Goal: Navigation & Orientation: Find specific page/section

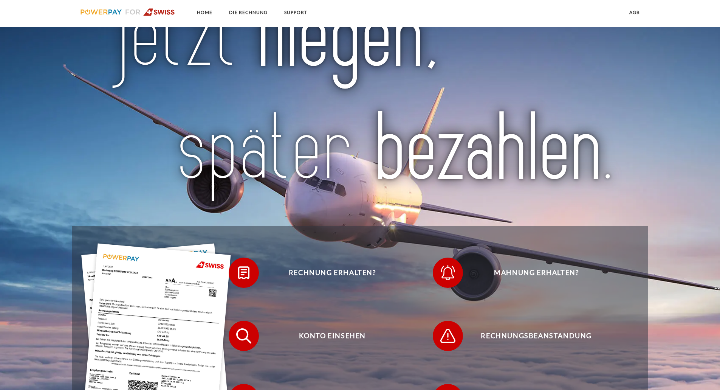
scroll to position [189, 0]
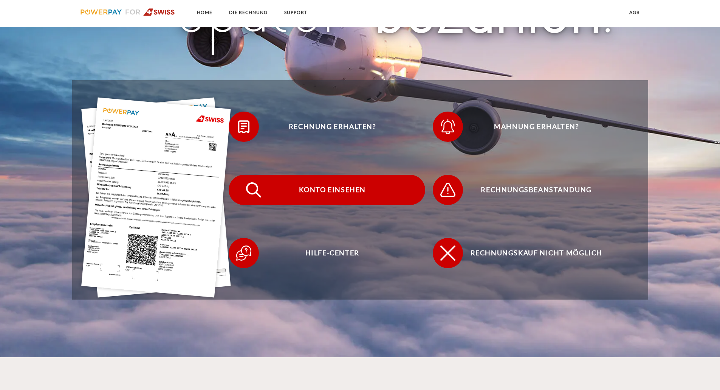
click at [344, 195] on span "Konto einsehen" at bounding box center [332, 190] width 185 height 30
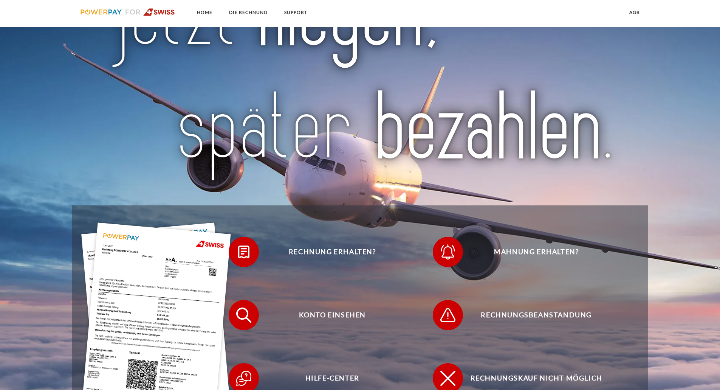
scroll to position [189, 0]
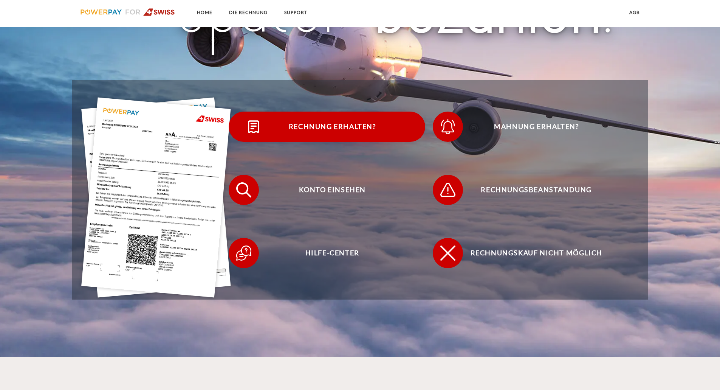
click at [312, 128] on span "Rechnung erhalten?" at bounding box center [332, 127] width 185 height 30
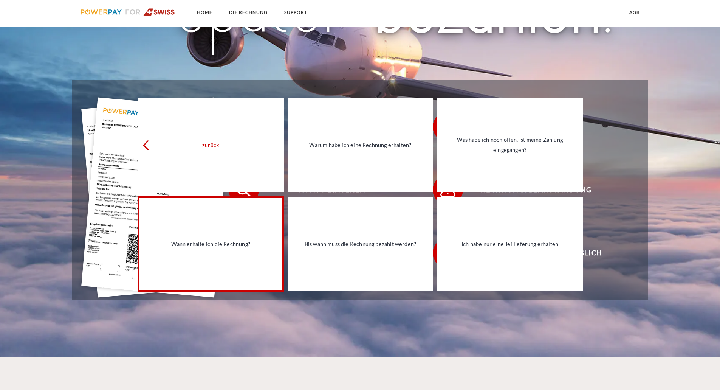
click at [246, 265] on link "Wann erhalte ich die Rechnung?" at bounding box center [211, 244] width 146 height 95
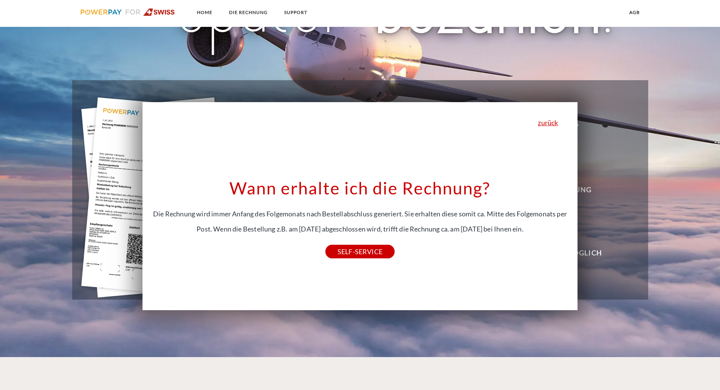
click at [350, 329] on header "Home DIE RECHNUNG SUPPORT agb [GEOGRAPHIC_DATA]" at bounding box center [360, 84] width 720 height 546
click at [341, 249] on link "SELF-SERVICE" at bounding box center [360, 252] width 69 height 14
